Goal: Navigation & Orientation: Go to known website

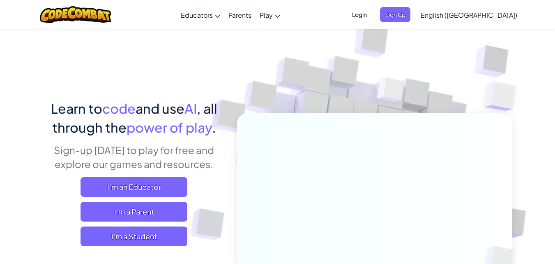
click at [372, 13] on span "Login" at bounding box center [359, 14] width 25 height 15
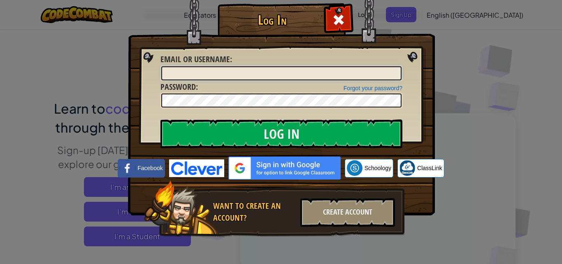
click at [244, 76] on input "Email or Username :" at bounding box center [281, 73] width 240 height 14
type input "[EMAIL_ADDRESS][DOMAIN_NAME]"
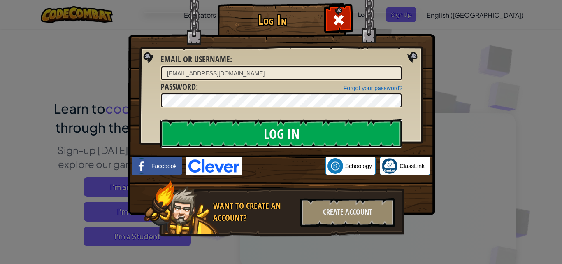
click at [271, 136] on input "Log In" at bounding box center [281, 133] width 242 height 29
